Goal: Transaction & Acquisition: Purchase product/service

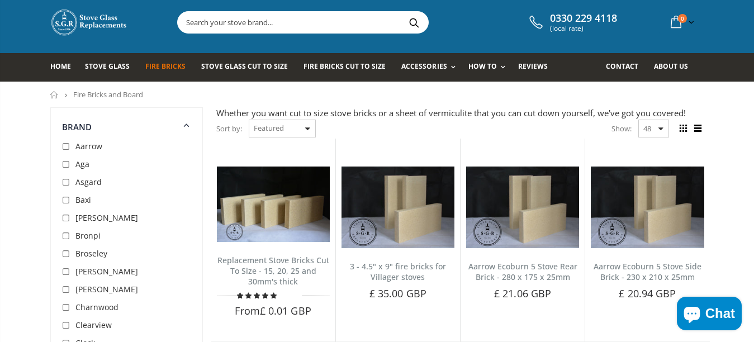
scroll to position [22, 0]
click at [182, 21] on input "text" at bounding box center [365, 22] width 375 height 21
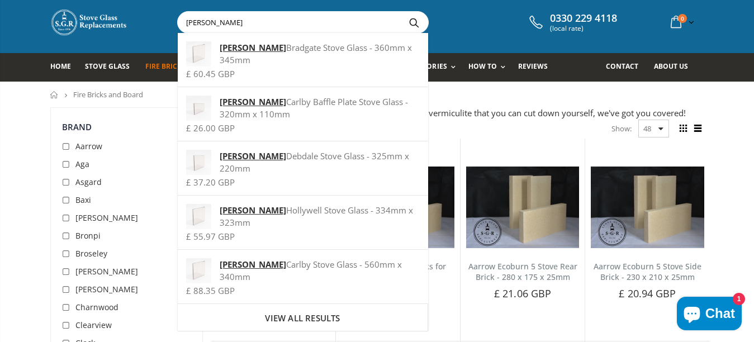
type input "burley"
click at [411, 22] on button "Search" at bounding box center [414, 22] width 25 height 21
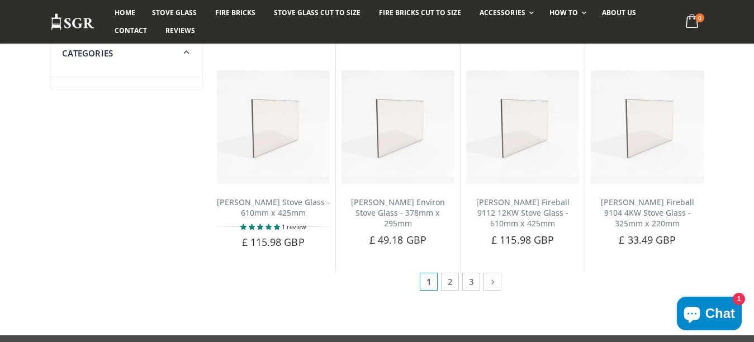
scroll to position [623, 0]
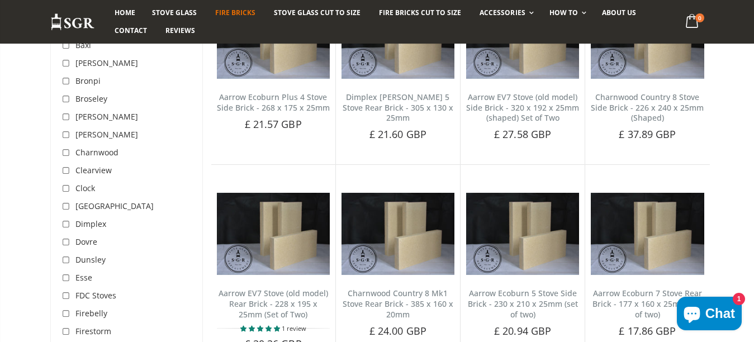
scroll to position [1755, 0]
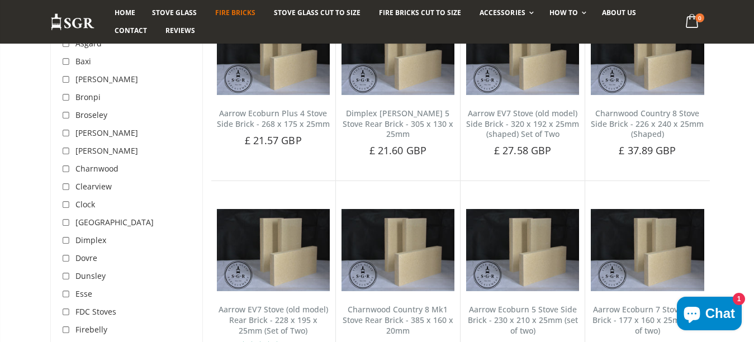
click at [66, 133] on input "checkbox" at bounding box center [67, 133] width 11 height 11
checkbox input "true"
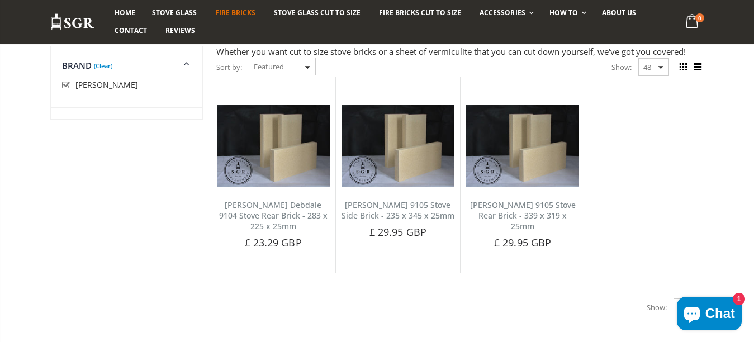
scroll to position [77, 0]
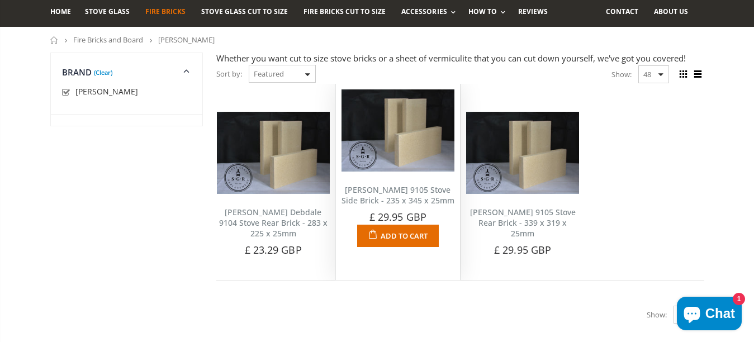
click at [419, 234] on span "Add to Cart" at bounding box center [403, 236] width 47 height 10
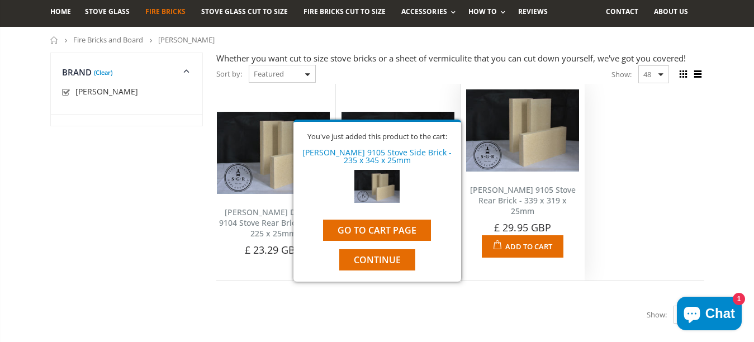
click at [545, 244] on span "Add to Cart" at bounding box center [528, 246] width 47 height 10
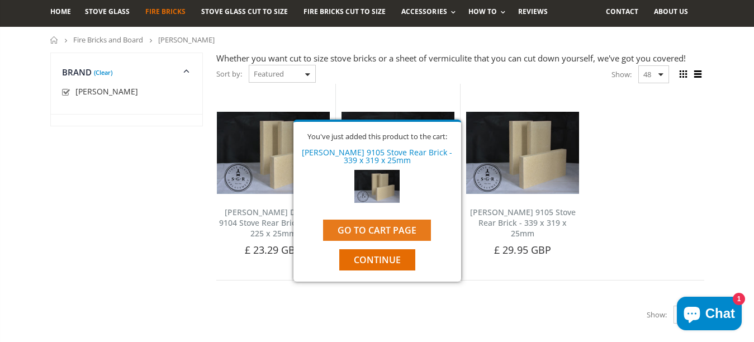
click at [400, 229] on link "Go to cart page" at bounding box center [377, 230] width 108 height 21
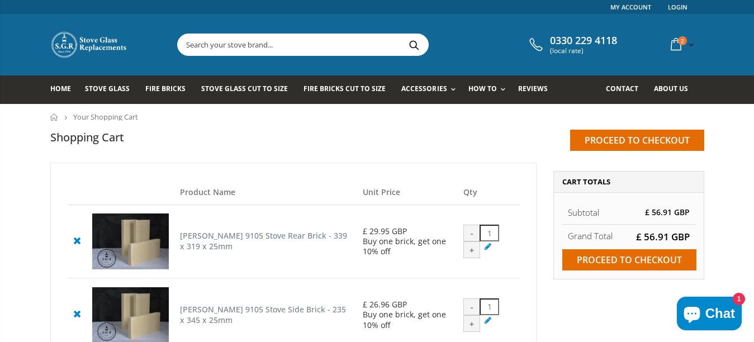
click at [473, 322] on div "+" at bounding box center [471, 323] width 17 height 17
type input "2"
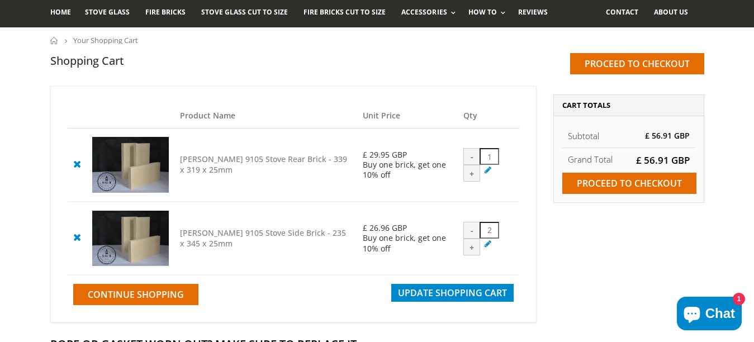
scroll to position [22, 0]
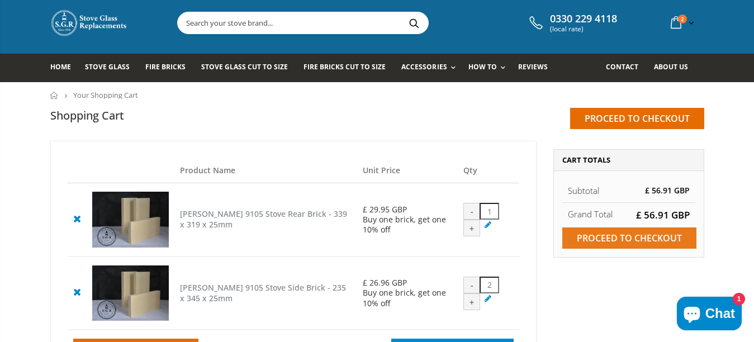
click at [658, 238] on input "Proceed to checkout" at bounding box center [629, 237] width 134 height 21
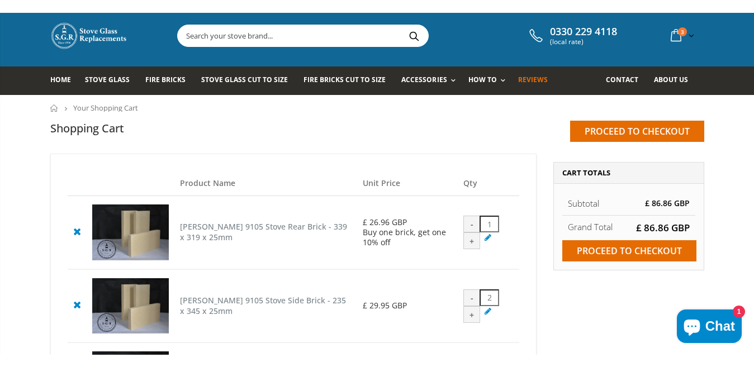
scroll to position [22, 0]
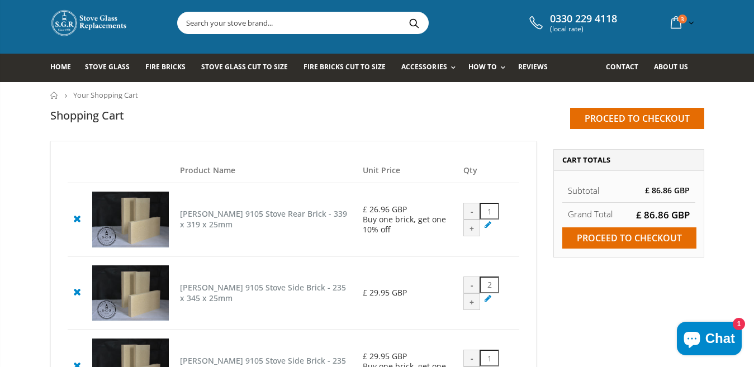
drag, startPoint x: 183, startPoint y: 26, endPoint x: 482, endPoint y: 46, distance: 299.6
click at [183, 26] on input "text" at bounding box center [365, 22] width 375 height 21
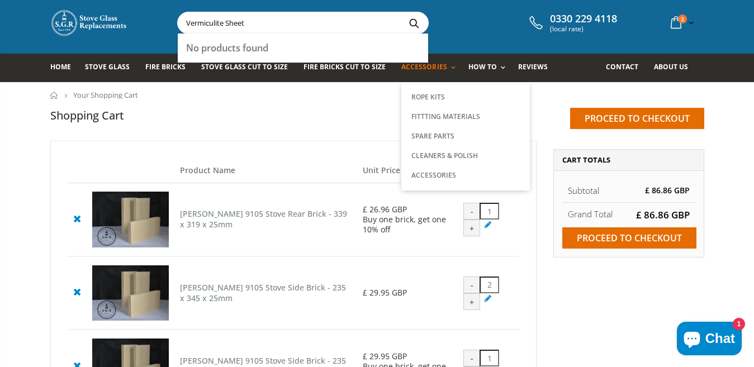
type input "Vermiculite Sheet"
click at [402, 12] on button "Search" at bounding box center [414, 22] width 25 height 21
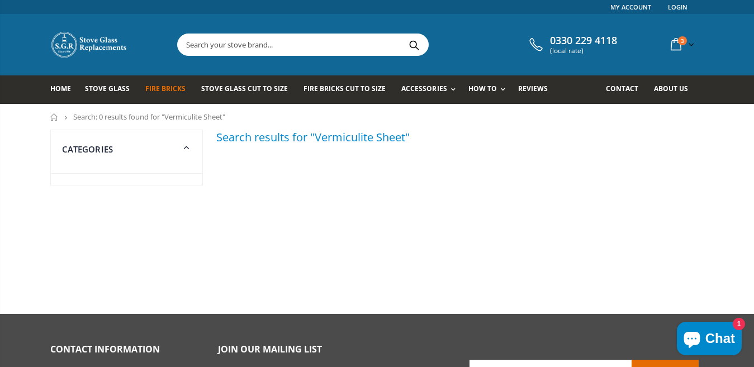
click at [169, 87] on span "Fire Bricks" at bounding box center [165, 88] width 40 height 9
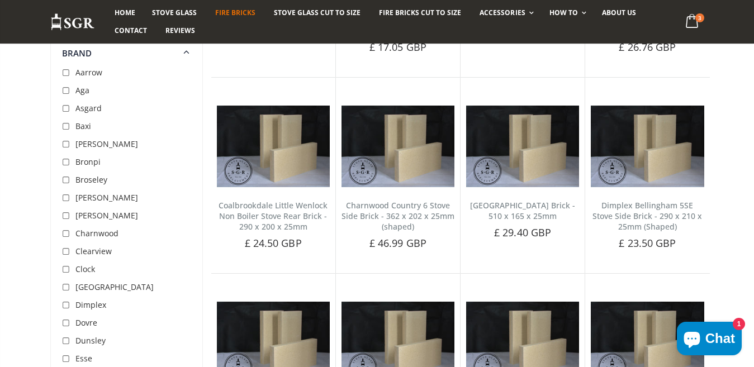
scroll to position [1220, 0]
